Goal: Task Accomplishment & Management: Use online tool/utility

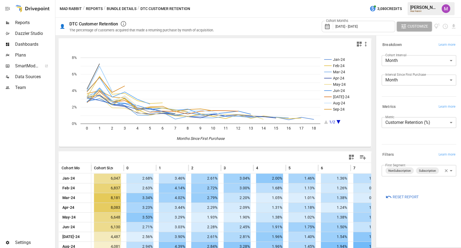
click at [352, 26] on span "[DATE] - [DATE]" at bounding box center [347, 26] width 22 height 4
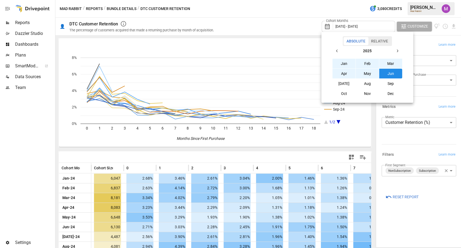
click at [338, 52] on icon "button" at bounding box center [337, 51] width 4 height 4
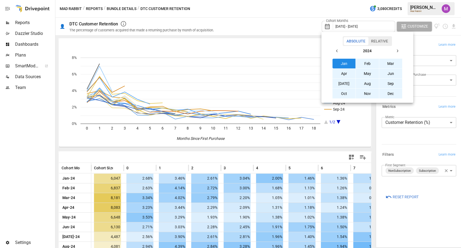
click at [344, 63] on button "Jan" at bounding box center [344, 64] width 23 height 10
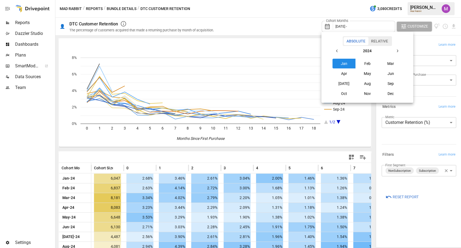
click at [396, 50] on icon "button" at bounding box center [398, 51] width 4 height 4
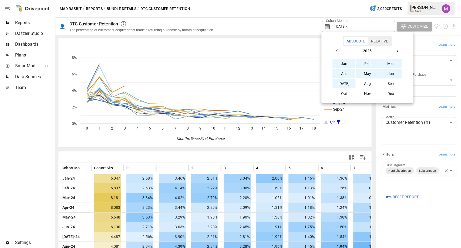
click at [344, 81] on button "[DATE]" at bounding box center [344, 84] width 23 height 10
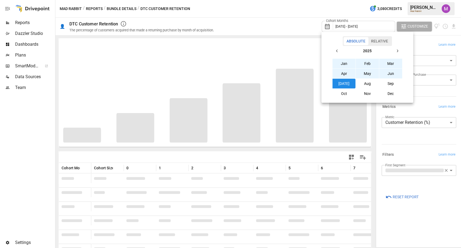
click at [6, 9] on div at bounding box center [230, 124] width 461 height 248
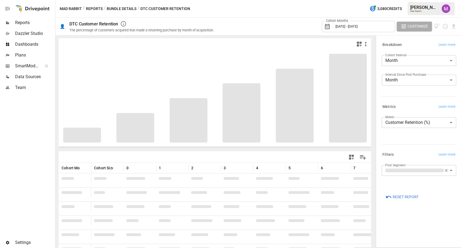
click at [4, 8] on icon "button" at bounding box center [7, 8] width 6 height 6
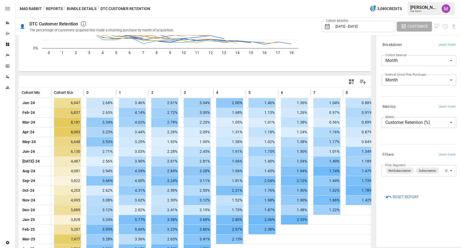
scroll to position [76, 0]
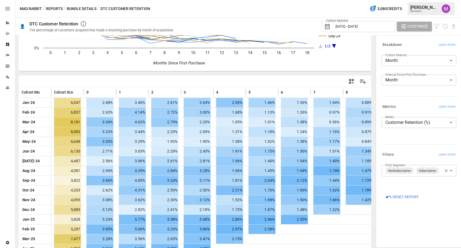
click at [416, 22] on button "Customize" at bounding box center [414, 27] width 35 height 10
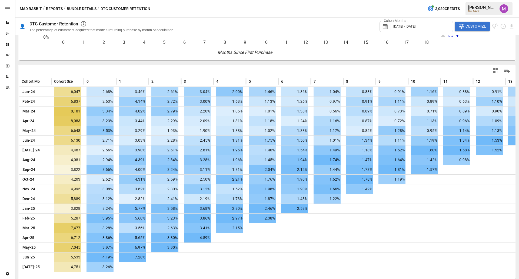
scroll to position [87, 0]
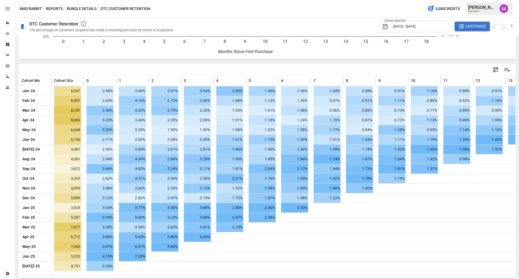
click at [344, 46] on icon "Jan-24 Feb-24 Mar-24 Apr-24 May-24 Jun-24 [DATE]-24 Aug-24 1/3 0 1 2 3 4 5 6 7 …" at bounding box center [264, 10] width 491 height 97
click at [461, 28] on span "Customize" at bounding box center [476, 26] width 21 height 7
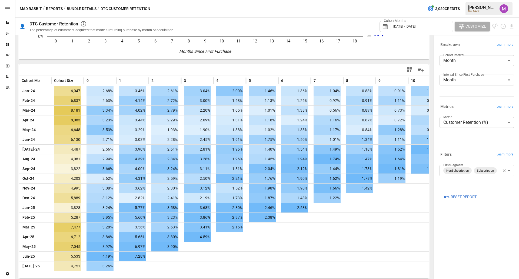
click at [461, 0] on body "Reports Dazzler Studio Dashboards Plans SmartModel ™ Data Sources Team Settings…" at bounding box center [259, 0] width 519 height 0
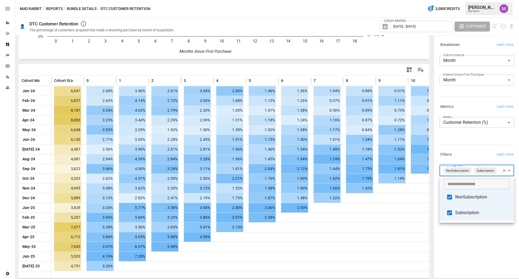
type input "**********"
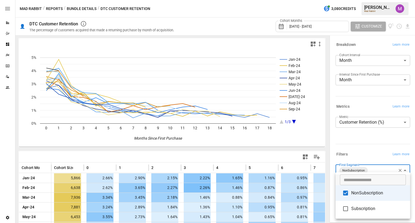
click at [371, 137] on div at bounding box center [207, 111] width 415 height 223
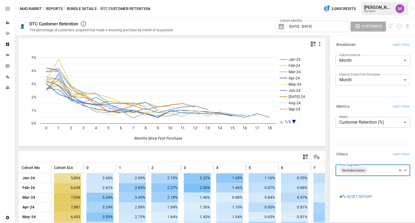
click at [351, 25] on button "Customize" at bounding box center [368, 27] width 35 height 10
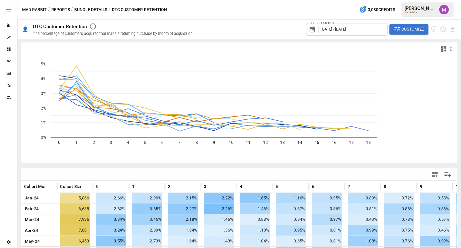
scroll to position [76, 0]
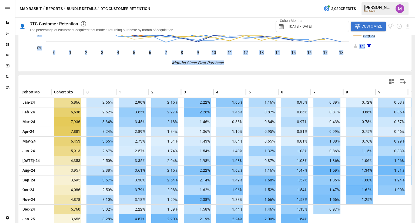
drag, startPoint x: 384, startPoint y: 75, endPoint x: 396, endPoint y: 33, distance: 43.8
click at [396, 33] on div "👤 DTC Customer Retention The percentage of customers acquired that made a retur…" at bounding box center [215, 121] width 400 height 206
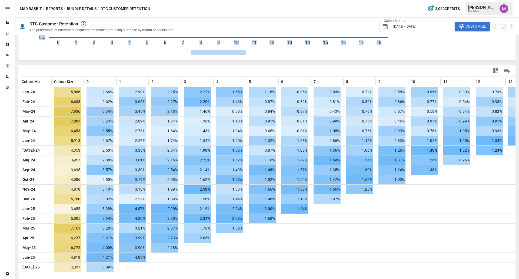
scroll to position [87, 0]
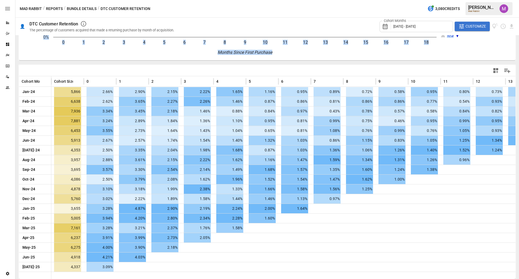
click at [369, 54] on rect "A chart." at bounding box center [244, 52] width 383 height 4
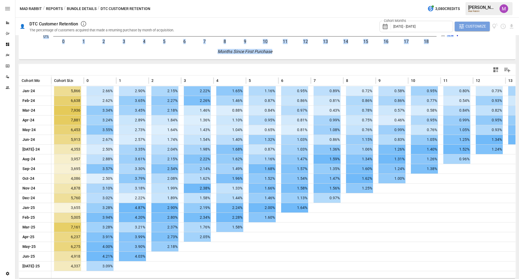
click at [461, 25] on span "Customize" at bounding box center [476, 26] width 21 height 7
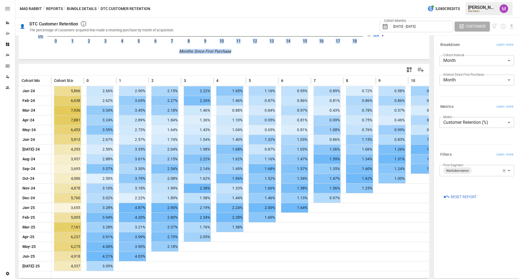
click at [461, 0] on body "Reports Dazzler Studio Dashboards Plans SmartModel ™ Data Sources Team Settings…" at bounding box center [259, 0] width 519 height 0
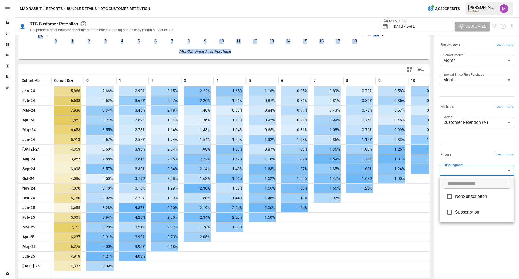
type input "**********"
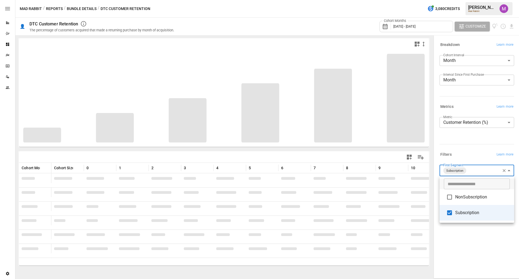
click at [461, 151] on div at bounding box center [259, 139] width 519 height 279
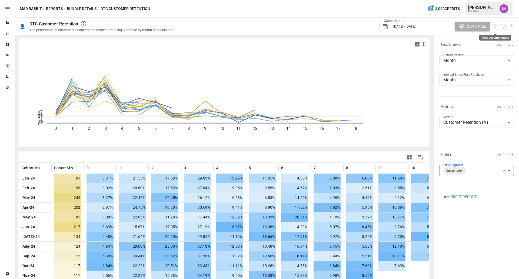
click at [461, 31] on button "Customize" at bounding box center [472, 27] width 35 height 10
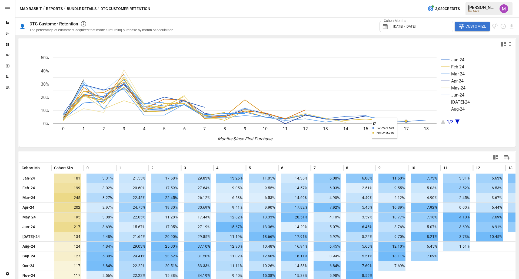
scroll to position [87, 0]
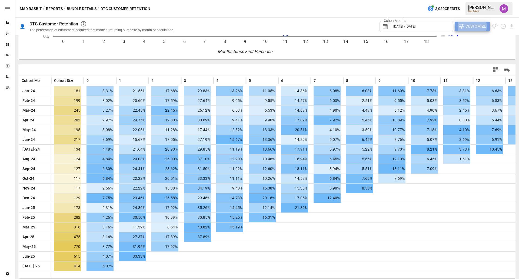
click at [461, 29] on span "Customize" at bounding box center [476, 26] width 21 height 7
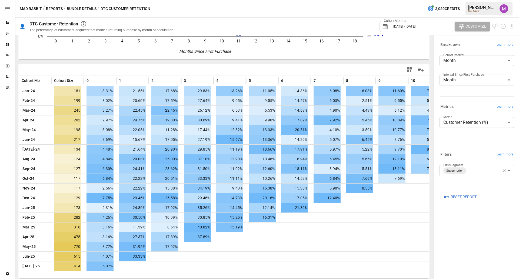
click at [461, 170] on div "**********" at bounding box center [477, 170] width 75 height 11
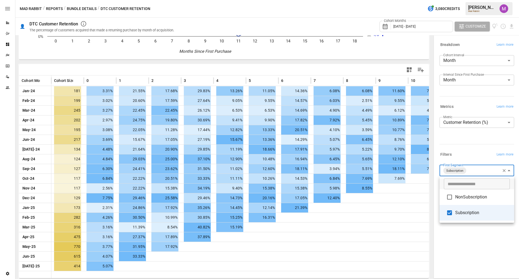
click at [461, 0] on body "Reports Dazzler Studio Dashboards Plans SmartModel ™ Data Sources Team Settings…" at bounding box center [259, 0] width 519 height 0
click at [461, 195] on span "NonSubscription" at bounding box center [482, 197] width 55 height 6
click at [459, 215] on span "Subscription" at bounding box center [482, 213] width 55 height 6
type input "**********"
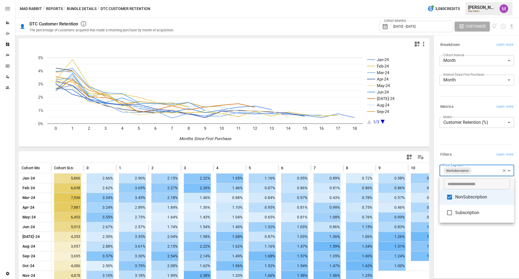
click at [456, 23] on div at bounding box center [259, 139] width 519 height 279
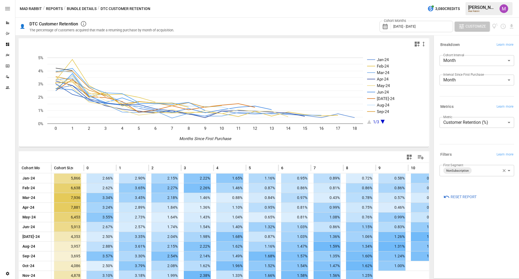
click at [461, 28] on span "Customize" at bounding box center [476, 26] width 21 height 7
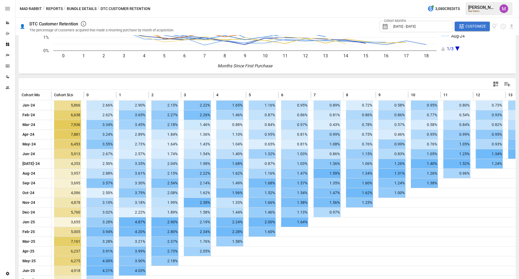
scroll to position [87, 0]
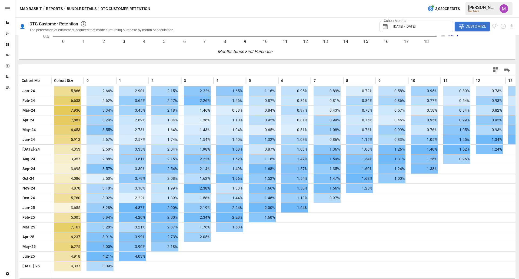
click at [60, 66] on div at bounding box center [267, 69] width 497 height 11
click at [461, 24] on span "Customize" at bounding box center [476, 26] width 21 height 7
